Goal: Find specific page/section

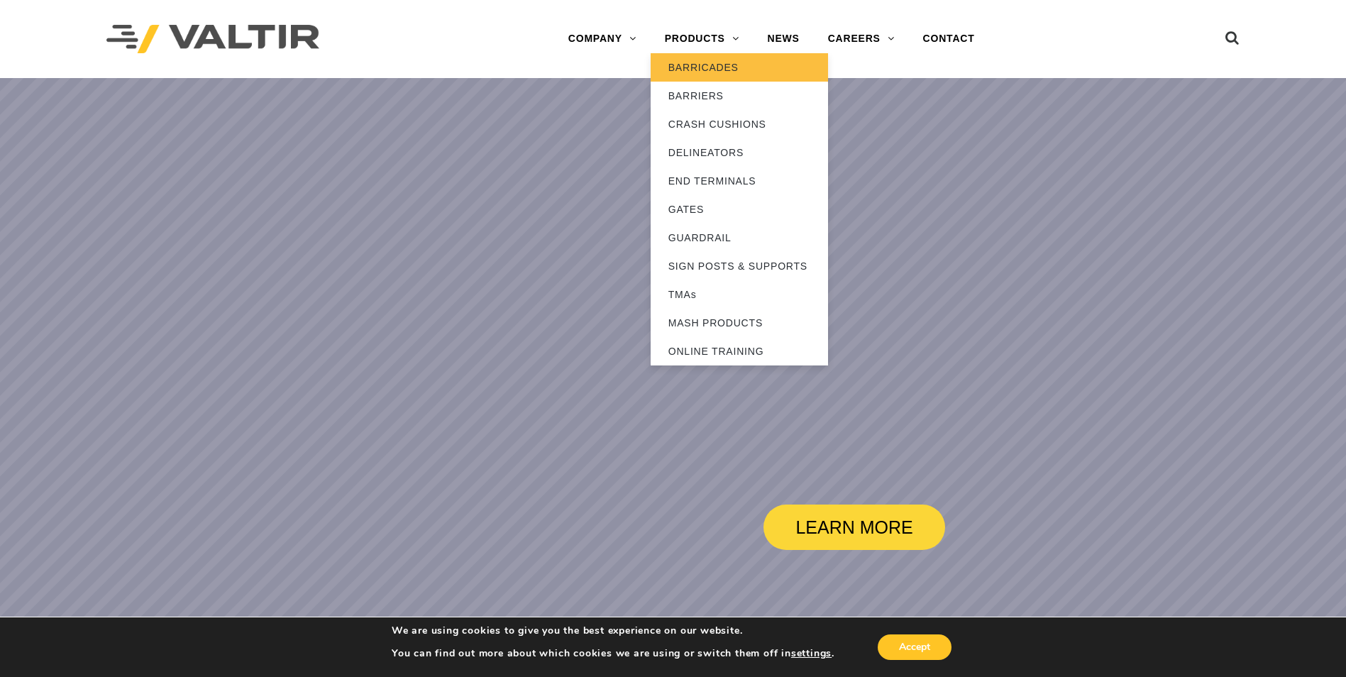
drag, startPoint x: 0, startPoint y: 0, endPoint x: 703, endPoint y: 71, distance: 706.6
click at [703, 71] on link "BARRICADES" at bounding box center [739, 67] width 177 height 28
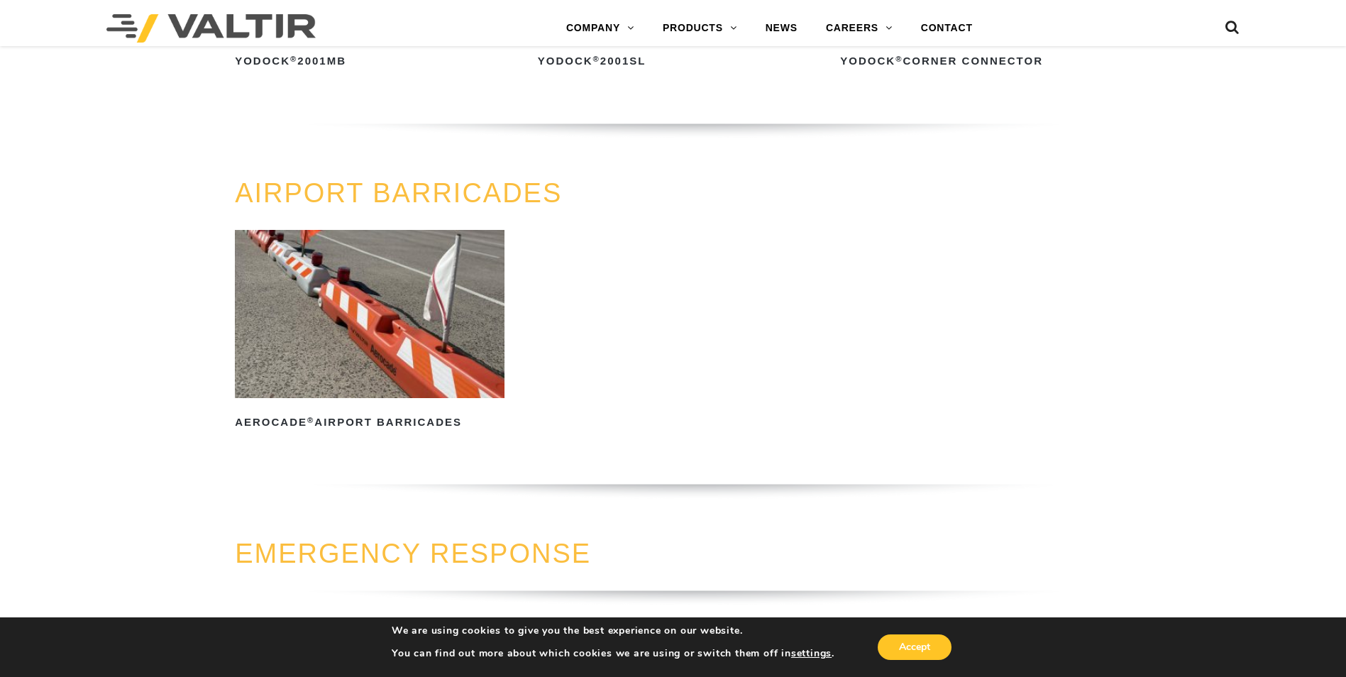
scroll to position [1632, 0]
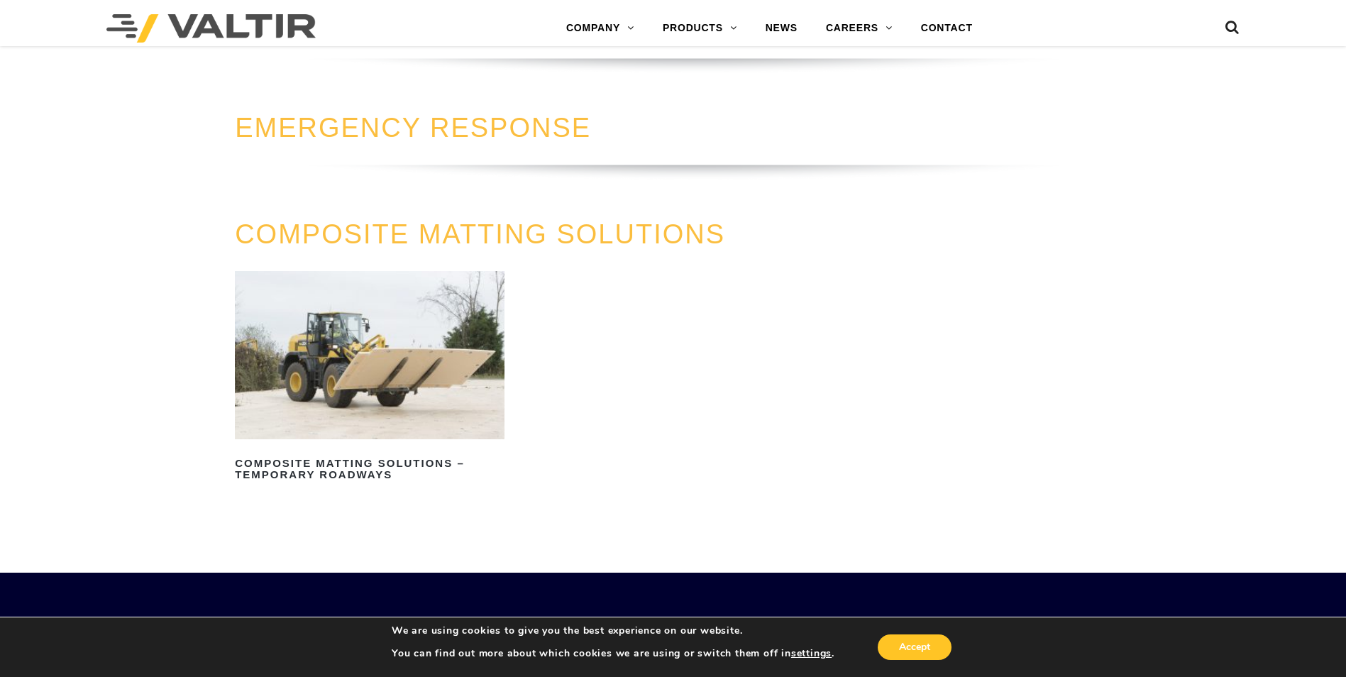
click at [444, 245] on link "COMPOSITE MATTING SOLUTIONS" at bounding box center [480, 234] width 490 height 30
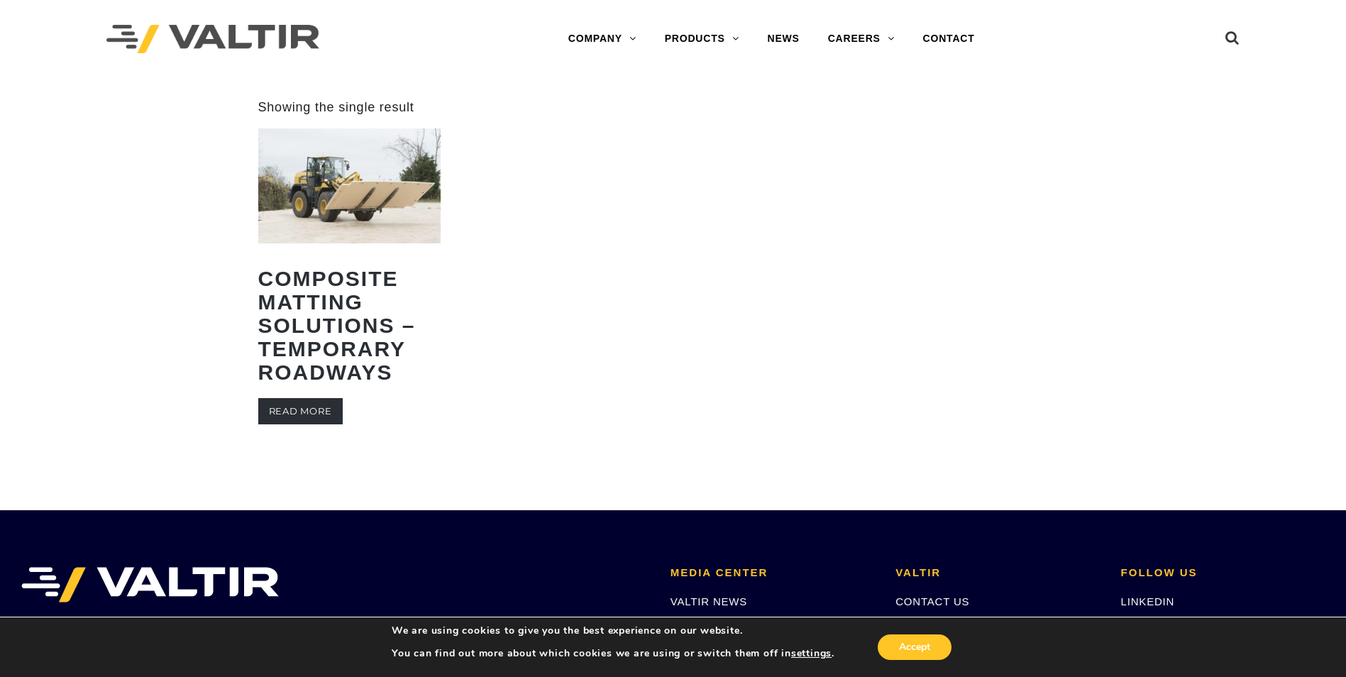
click at [313, 408] on link "Read more" at bounding box center [300, 411] width 84 height 26
